Goal: Information Seeking & Learning: Learn about a topic

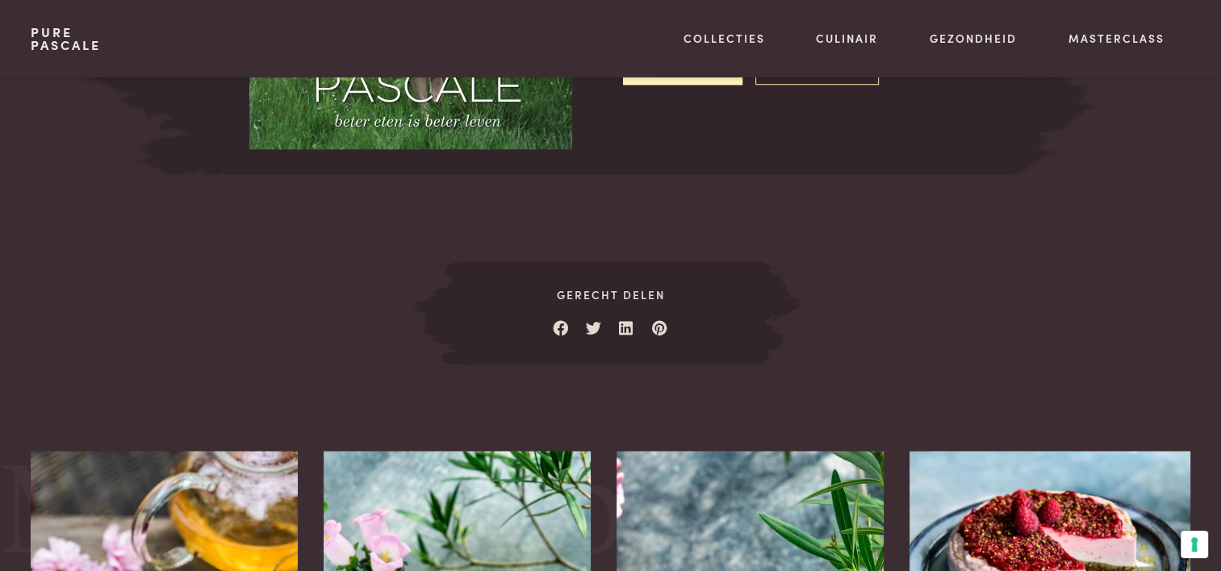
scroll to position [1500, 0]
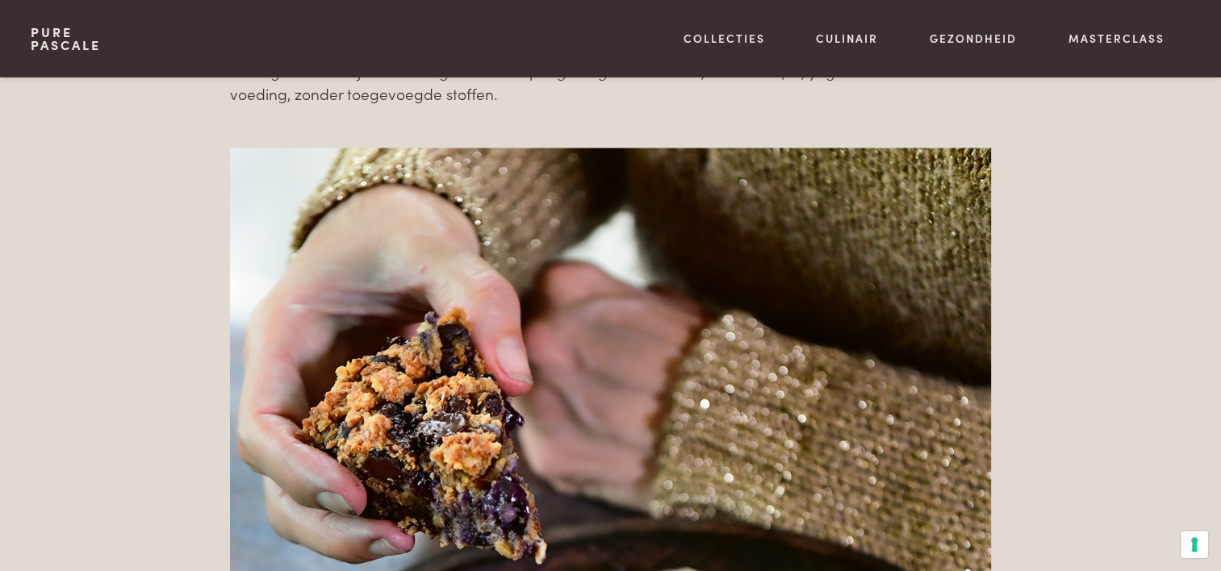
scroll to position [2905, 0]
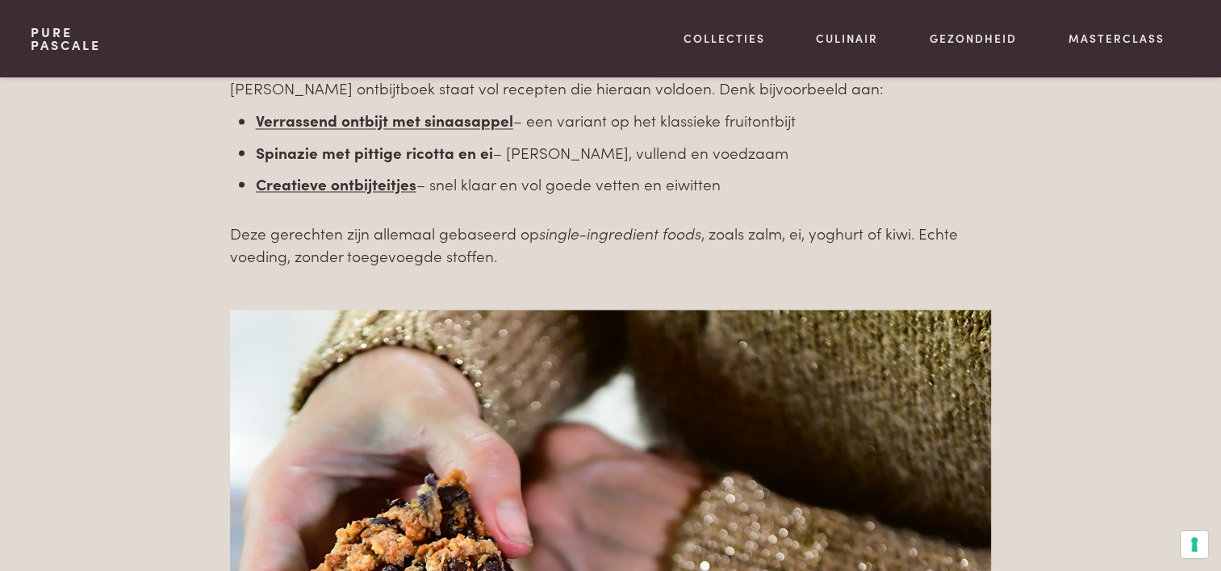
click at [378, 155] on b "Spinazie met pittige ricotta en ei" at bounding box center [374, 151] width 237 height 22
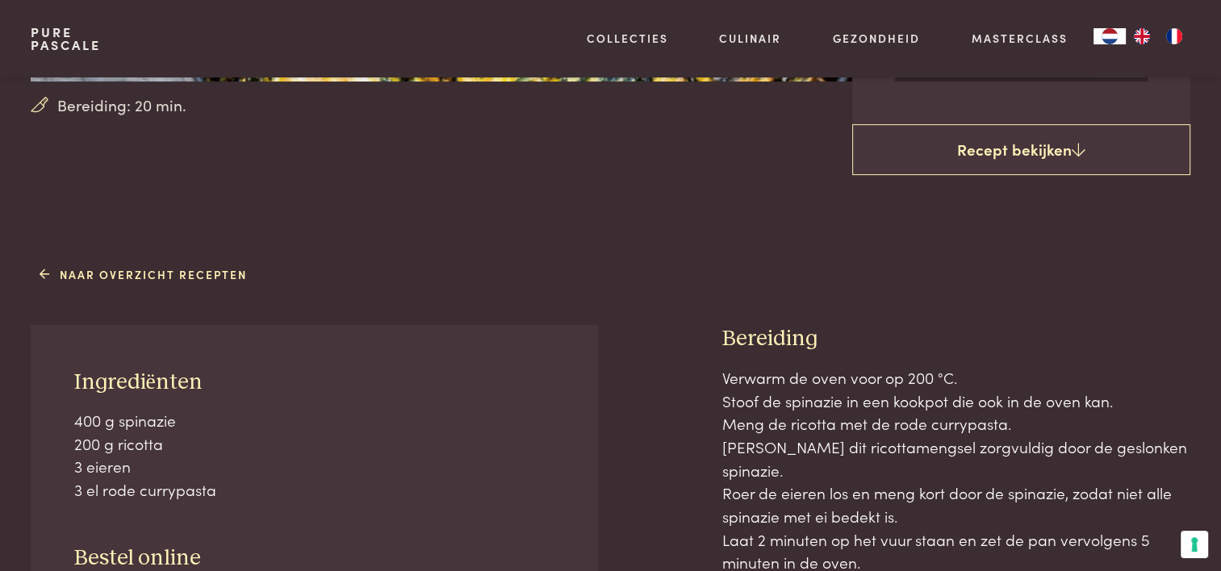
scroll to position [646, 0]
